Goal: Obtain resource: Download file/media

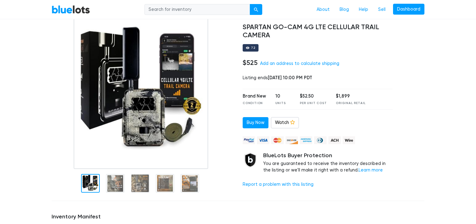
scroll to position [44, 0]
click at [248, 47] on div at bounding box center [248, 48] width 4 height 4
click at [283, 126] on link "Watch" at bounding box center [285, 122] width 28 height 11
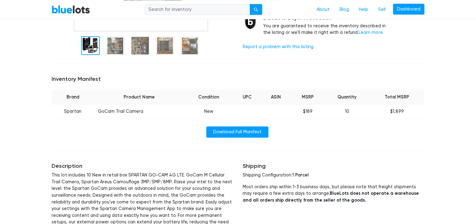
scroll to position [180, 0]
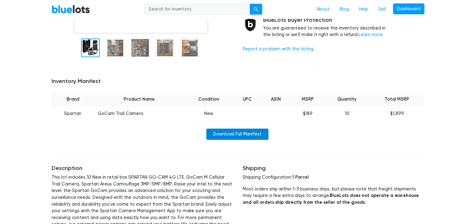
click at [243, 133] on link "Download Full Manifest" at bounding box center [237, 134] width 62 height 11
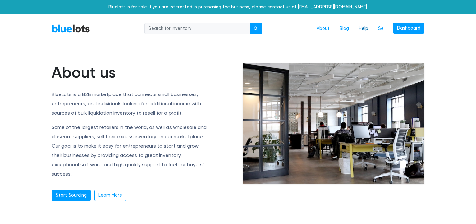
click at [368, 29] on link "Help" at bounding box center [363, 29] width 19 height 12
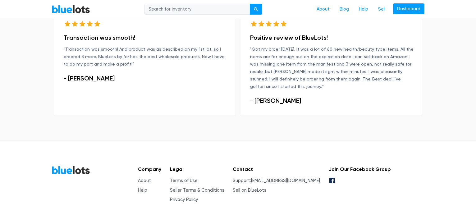
scroll to position [473, 0]
click at [142, 187] on link "Help" at bounding box center [142, 189] width 9 height 5
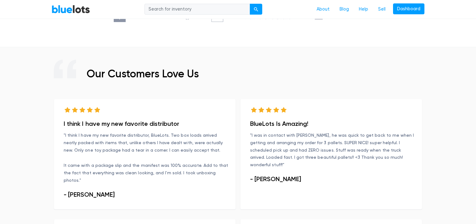
scroll to position [0, 0]
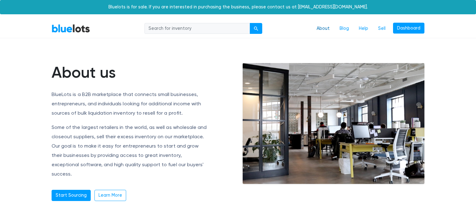
click at [335, 29] on link "About" at bounding box center [323, 29] width 23 height 12
click at [321, 30] on link "About" at bounding box center [323, 29] width 23 height 12
click at [412, 30] on link "Dashboard" at bounding box center [408, 28] width 31 height 11
